Goal: Transaction & Acquisition: Purchase product/service

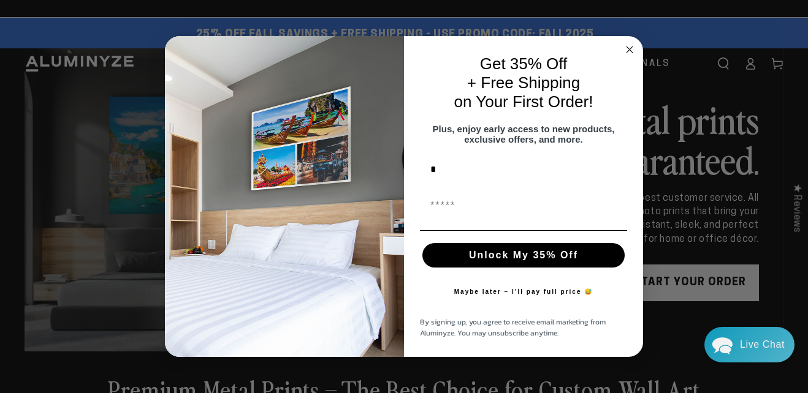
type input "*"
click at [441, 208] on input "First Name" at bounding box center [523, 206] width 207 height 25
type input "**********"
click at [595, 266] on button "Unlock My 35% Off" at bounding box center [523, 255] width 202 height 25
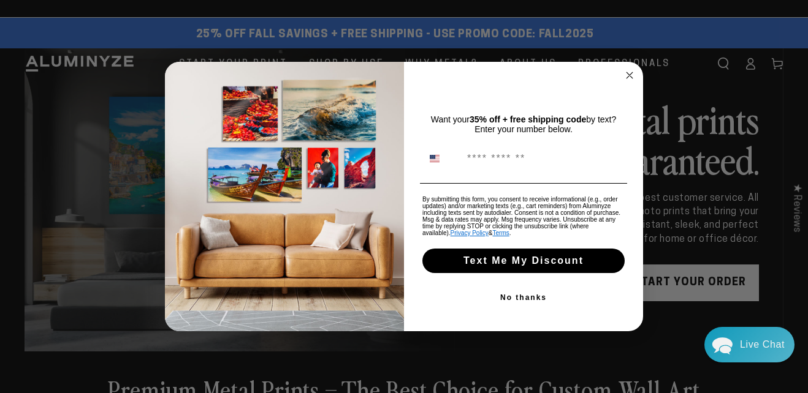
click at [536, 297] on button "No thanks" at bounding box center [523, 298] width 207 height 25
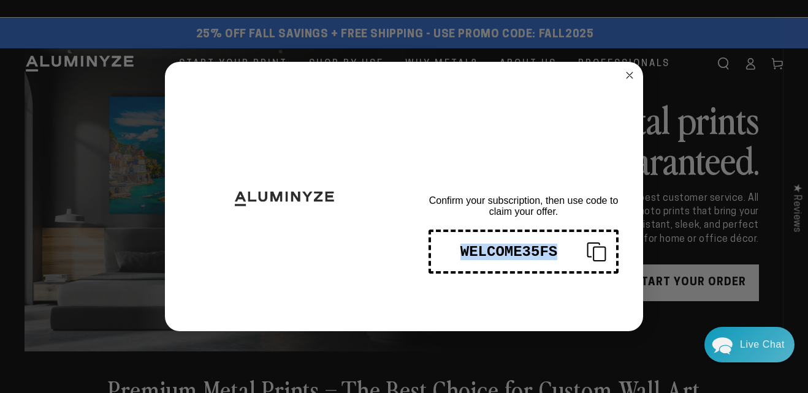
copy div "WELCOME35FS"
click at [629, 75] on icon "Close dialog" at bounding box center [629, 75] width 6 height 6
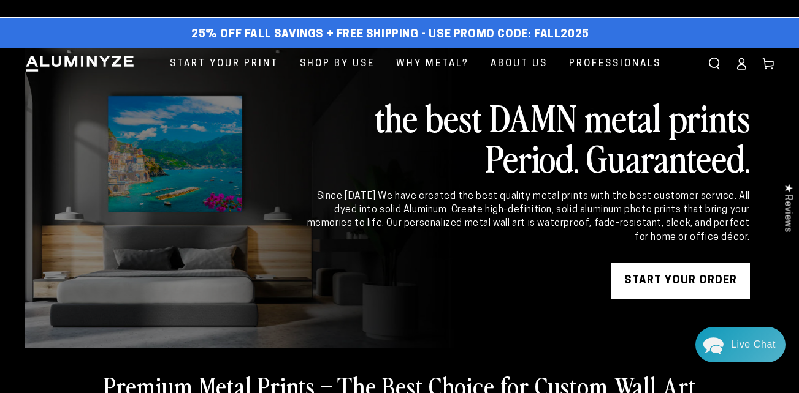
click at [257, 73] on link "Start Your Print" at bounding box center [224, 63] width 127 height 31
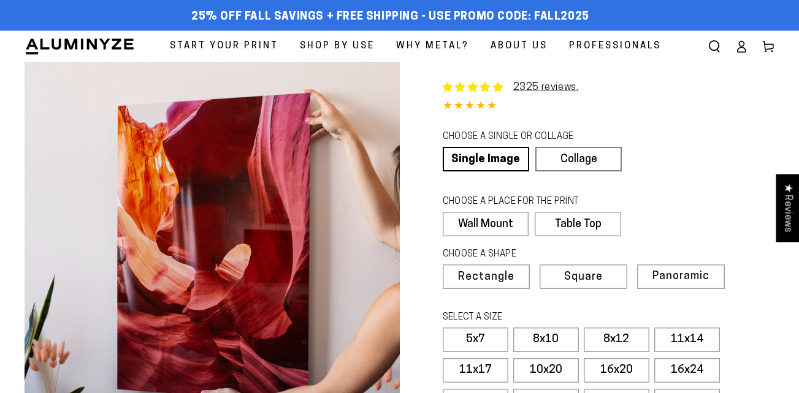
select select "**********"
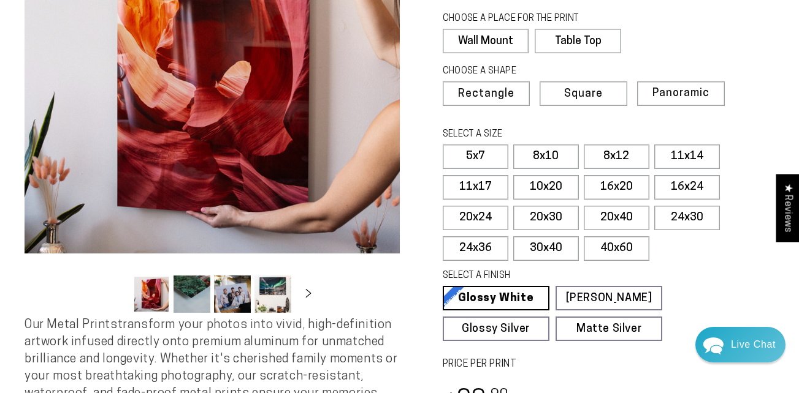
scroll to position [186, 0]
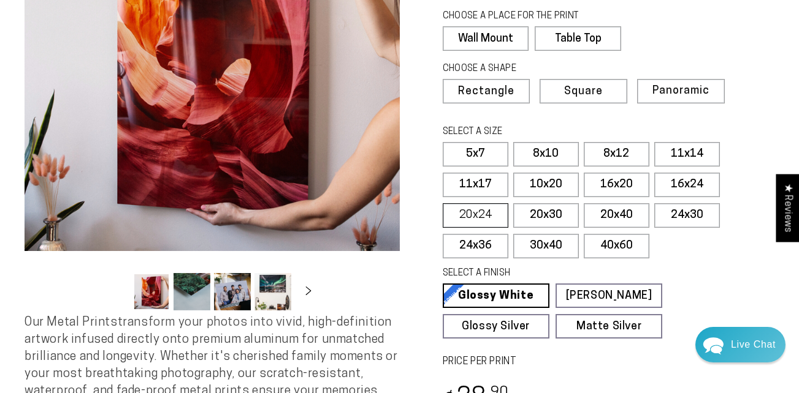
click at [487, 216] on label "20x24" at bounding box center [476, 215] width 66 height 25
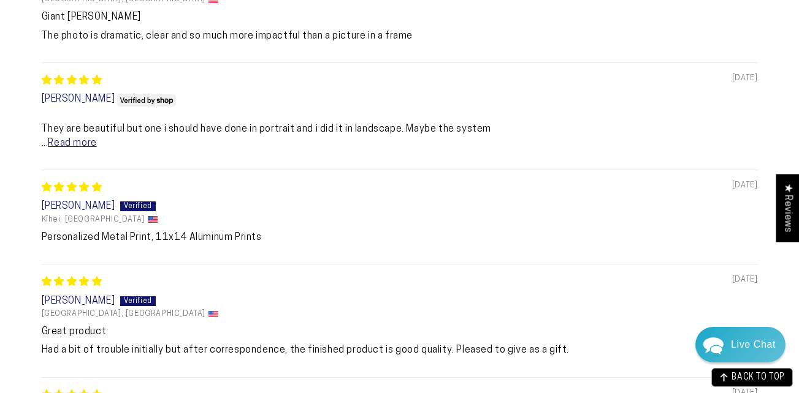
scroll to position [1111, 0]
click at [81, 148] on link "Read more" at bounding box center [72, 143] width 48 height 10
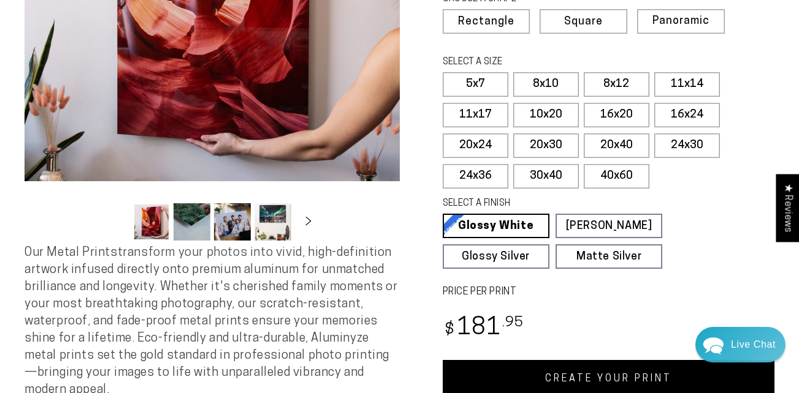
scroll to position [254, 0]
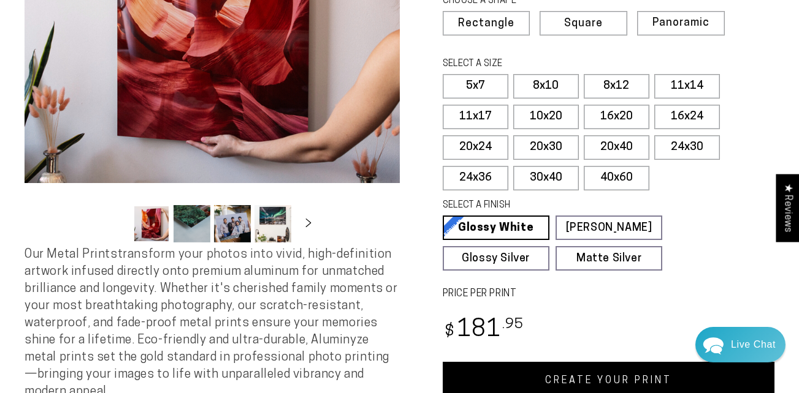
click at [512, 228] on link "Glossy White Glossy White Our bright white glossy surface increases color satur…" at bounding box center [496, 228] width 107 height 25
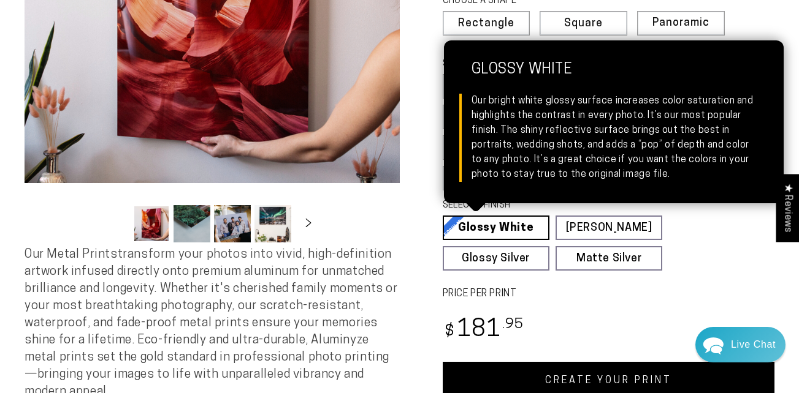
scroll to position [258, 0]
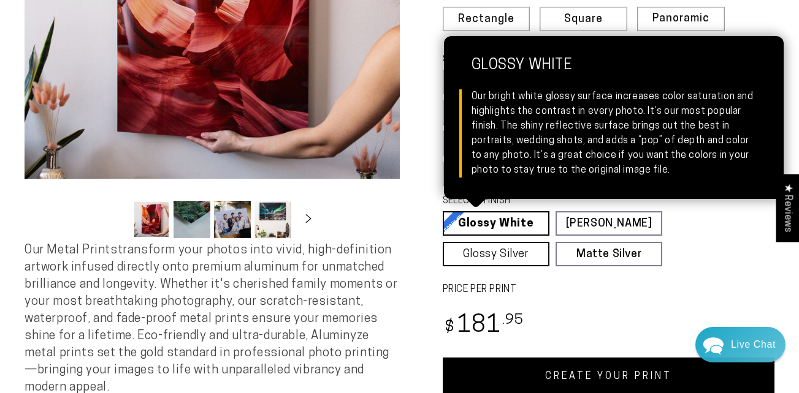
click at [515, 256] on link "Glossy Silver Glossy Silver Our silver gloss produces uniquely luminous prints …" at bounding box center [496, 254] width 107 height 25
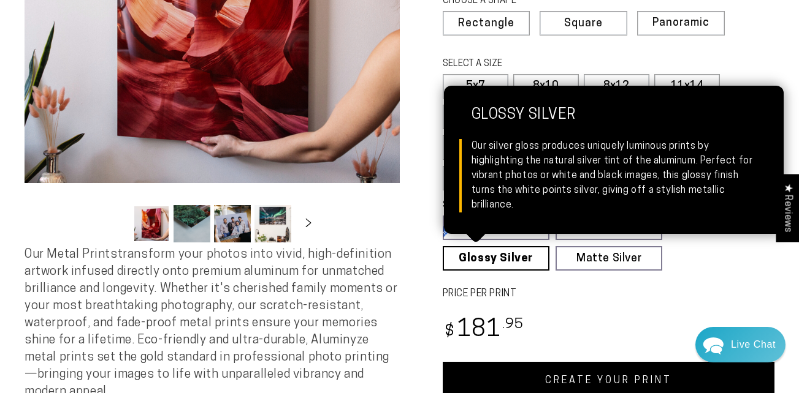
scroll to position [253, 0]
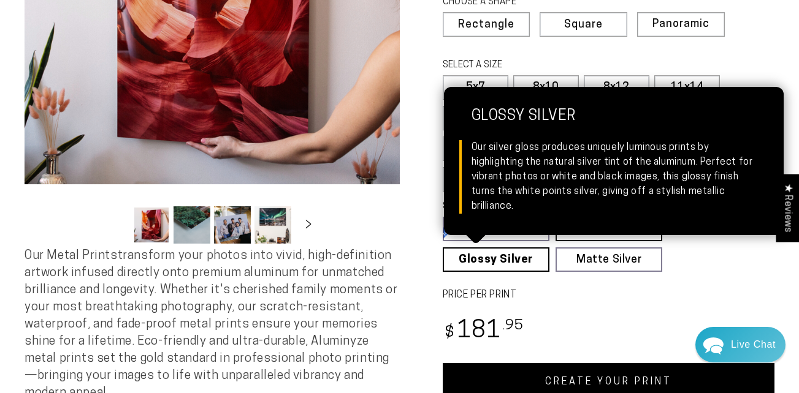
click at [646, 234] on link "Matte White Matte White Our matte white surface offers a flatter tone and sligh…" at bounding box center [608, 229] width 107 height 25
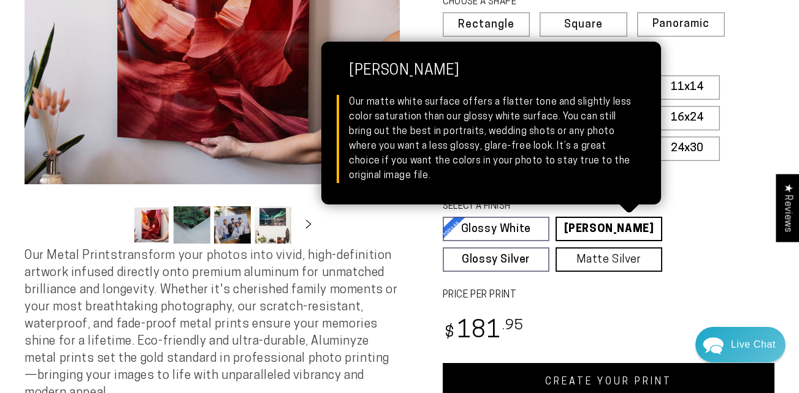
click at [612, 267] on link "Matte Silver Matte Silver Our raw silver matte aluminum surface adds a fascinat…" at bounding box center [608, 260] width 107 height 25
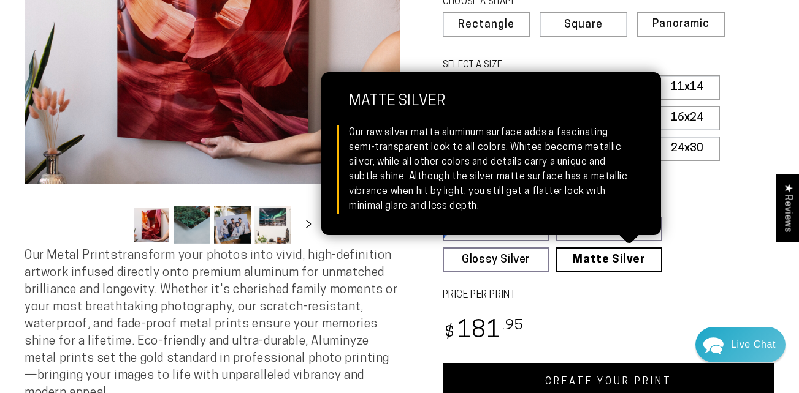
click at [579, 294] on label "PRICE PER PRINT" at bounding box center [609, 296] width 332 height 14
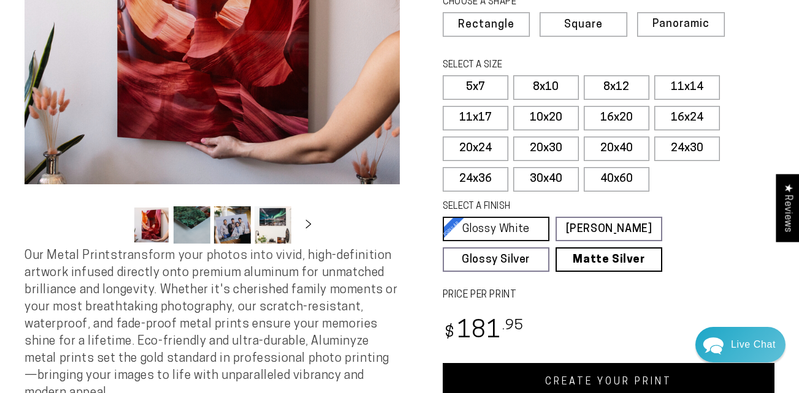
click at [519, 230] on link "Glossy White Glossy White Our bright white glossy surface increases color satur…" at bounding box center [496, 229] width 107 height 25
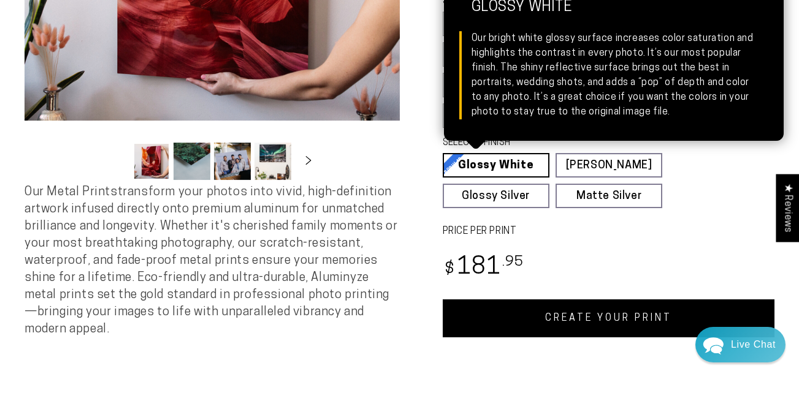
scroll to position [321, 0]
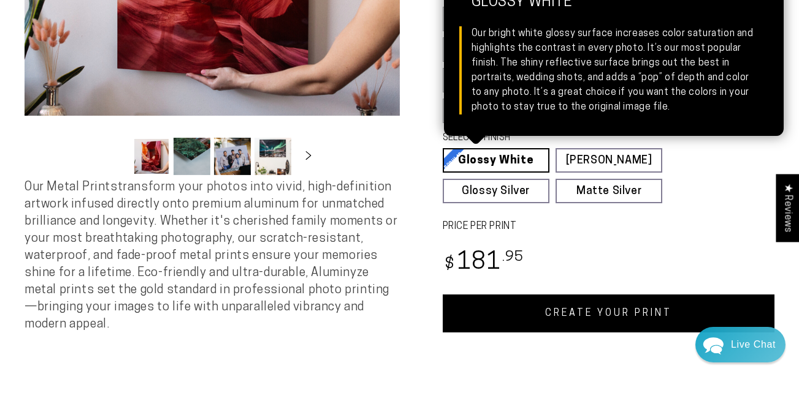
click at [616, 316] on link "CREATE YOUR PRINT" at bounding box center [609, 314] width 332 height 38
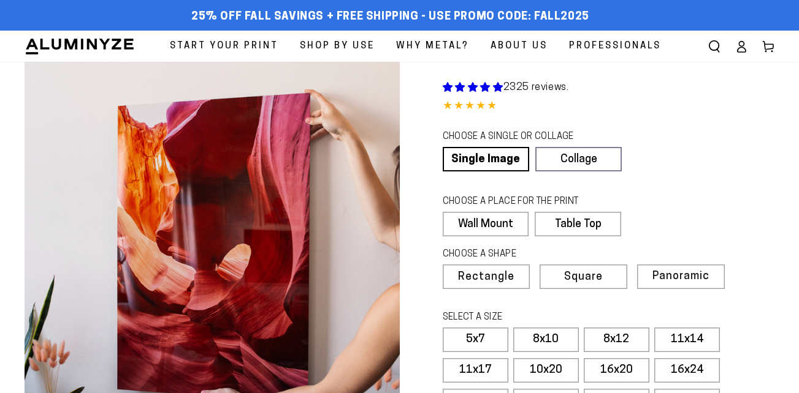
scroll to position [321, 0]
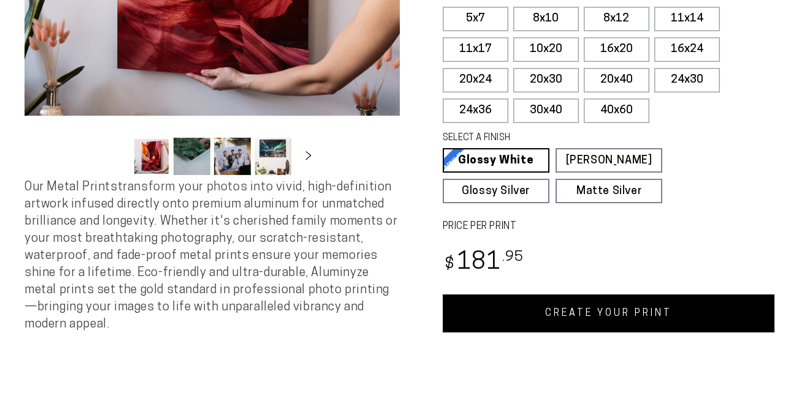
select select "**********"
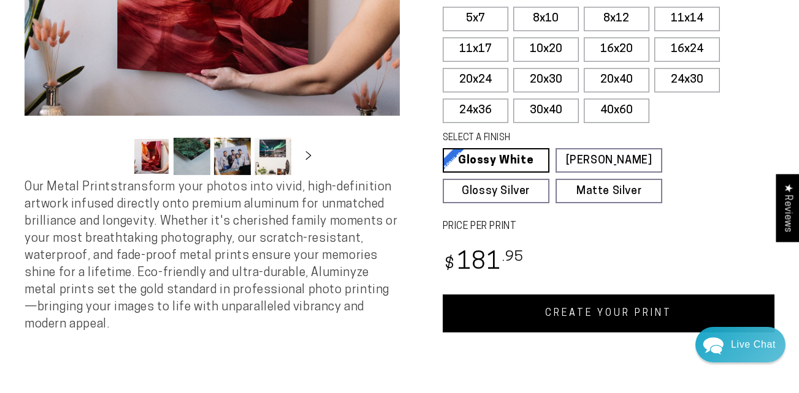
click at [596, 310] on link "CREATE YOUR PRINT" at bounding box center [609, 314] width 332 height 38
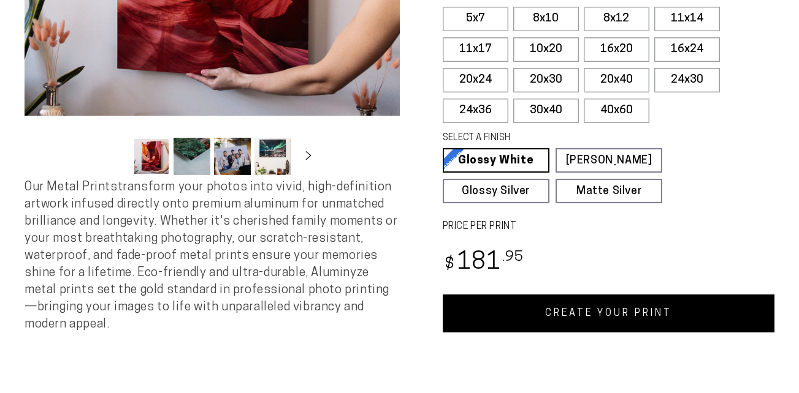
select select "**********"
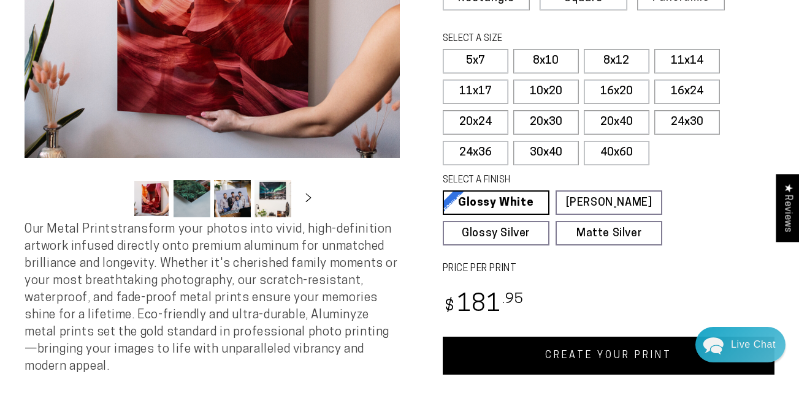
scroll to position [270, 0]
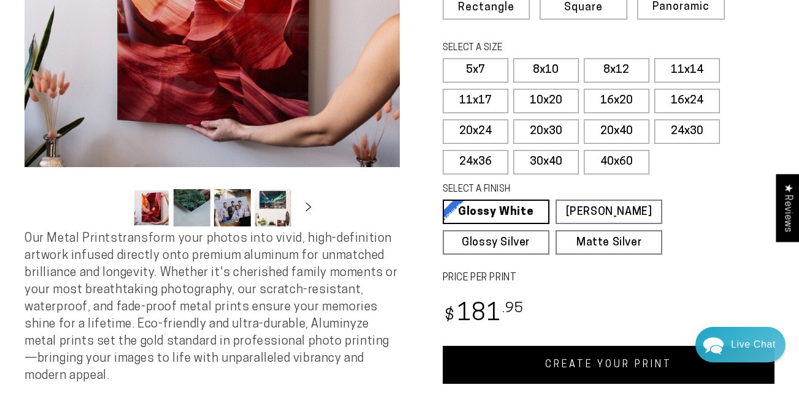
click at [600, 364] on link "CREATE YOUR PRINT" at bounding box center [609, 365] width 332 height 38
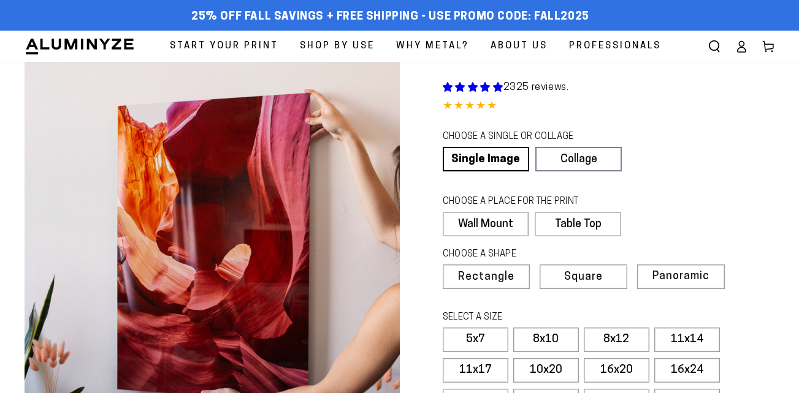
scroll to position [270, 0]
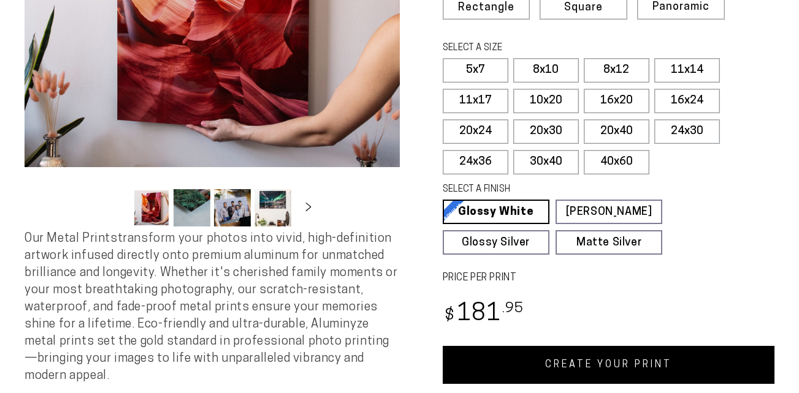
select select "**********"
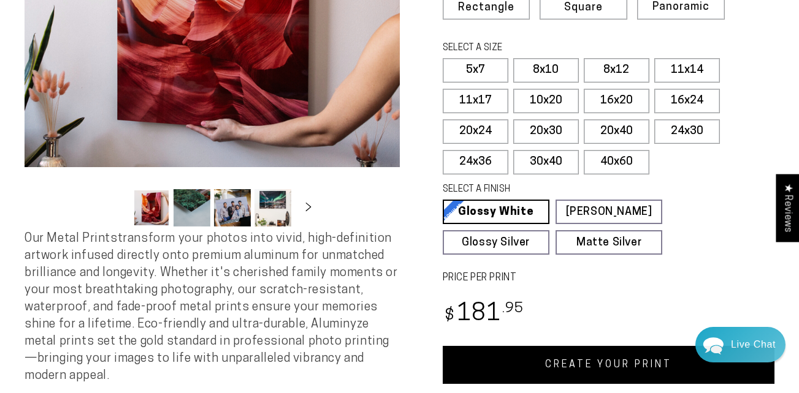
click at [618, 369] on link "CREATE YOUR PRINT" at bounding box center [609, 365] width 332 height 38
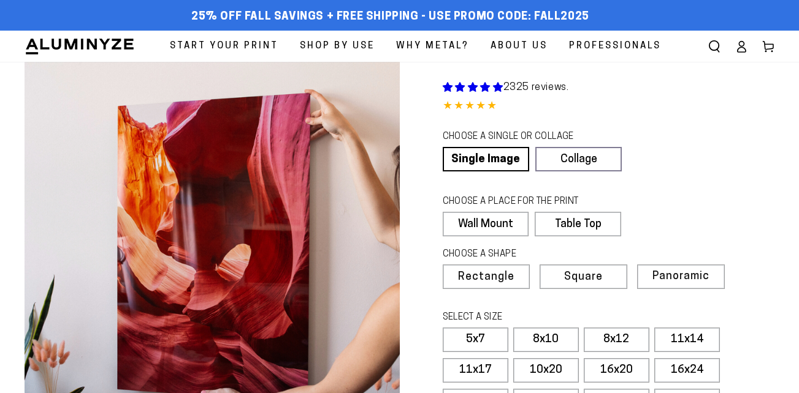
scroll to position [270, 0]
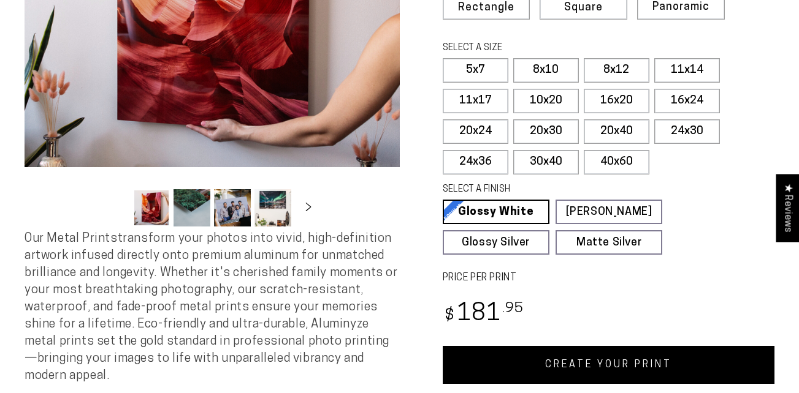
select select "**********"
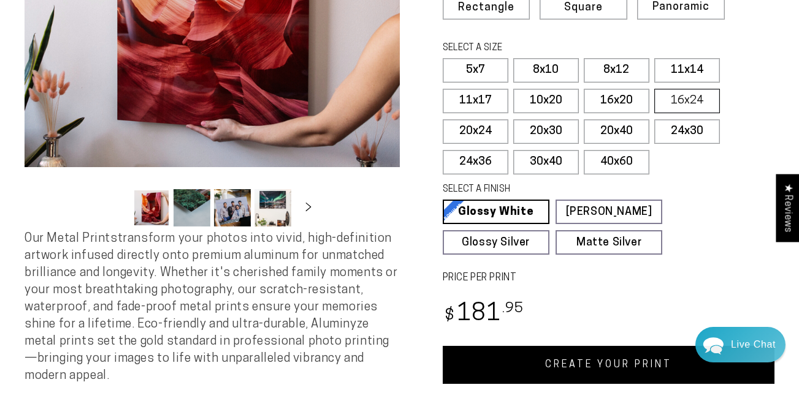
click at [692, 101] on label "16x24" at bounding box center [687, 101] width 66 height 25
click at [486, 133] on label "20x24" at bounding box center [476, 132] width 66 height 25
click at [693, 102] on label "16x24" at bounding box center [687, 101] width 66 height 25
click at [590, 370] on link "CREATE YOUR PRINT" at bounding box center [609, 365] width 332 height 38
